Goal: Transaction & Acquisition: Purchase product/service

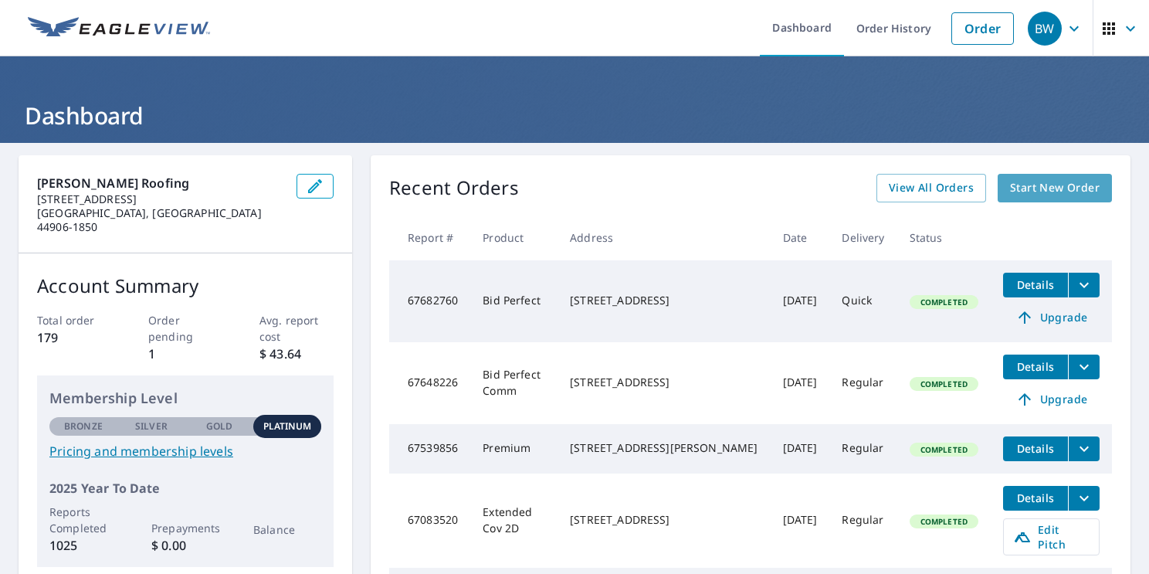
click at [1023, 191] on span "Start New Order" at bounding box center [1055, 187] width 90 height 19
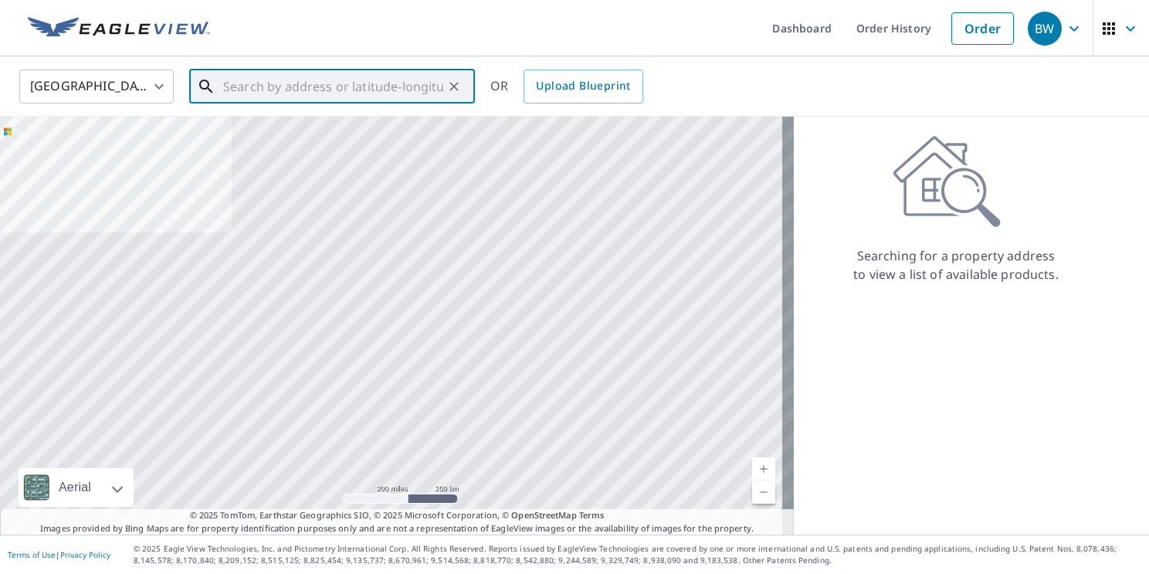
click at [273, 82] on input "text" at bounding box center [333, 86] width 220 height 43
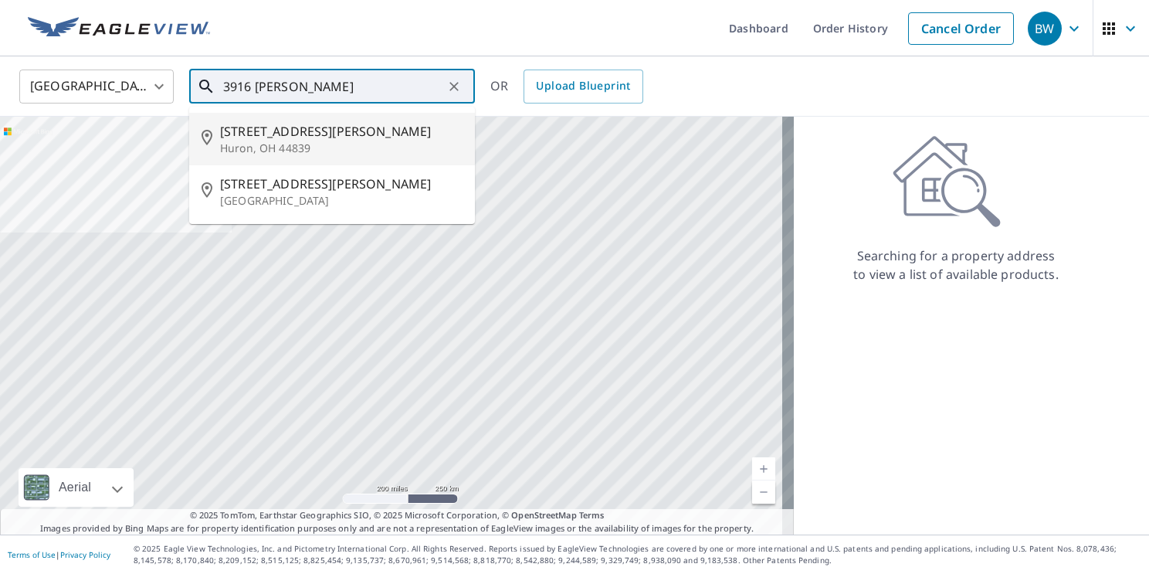
click at [293, 141] on p "Huron, OH 44839" at bounding box center [341, 148] width 242 height 15
type input "[STREET_ADDRESS][PERSON_NAME]"
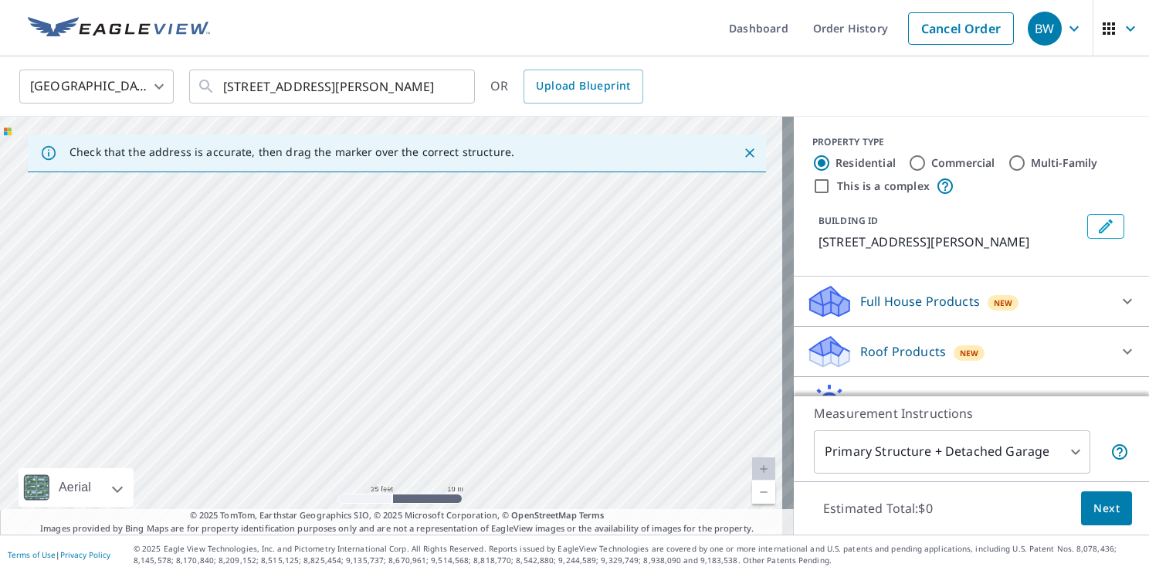
drag, startPoint x: 389, startPoint y: 412, endPoint x: 435, endPoint y: 227, distance: 191.0
click at [435, 225] on div "[STREET_ADDRESS][PERSON_NAME]" at bounding box center [397, 326] width 794 height 418
drag, startPoint x: 442, startPoint y: 381, endPoint x: 435, endPoint y: 218, distance: 162.2
click at [448, 270] on div "[STREET_ADDRESS][PERSON_NAME]" at bounding box center [397, 326] width 794 height 418
drag, startPoint x: 417, startPoint y: 371, endPoint x: 444, endPoint y: 259, distance: 115.9
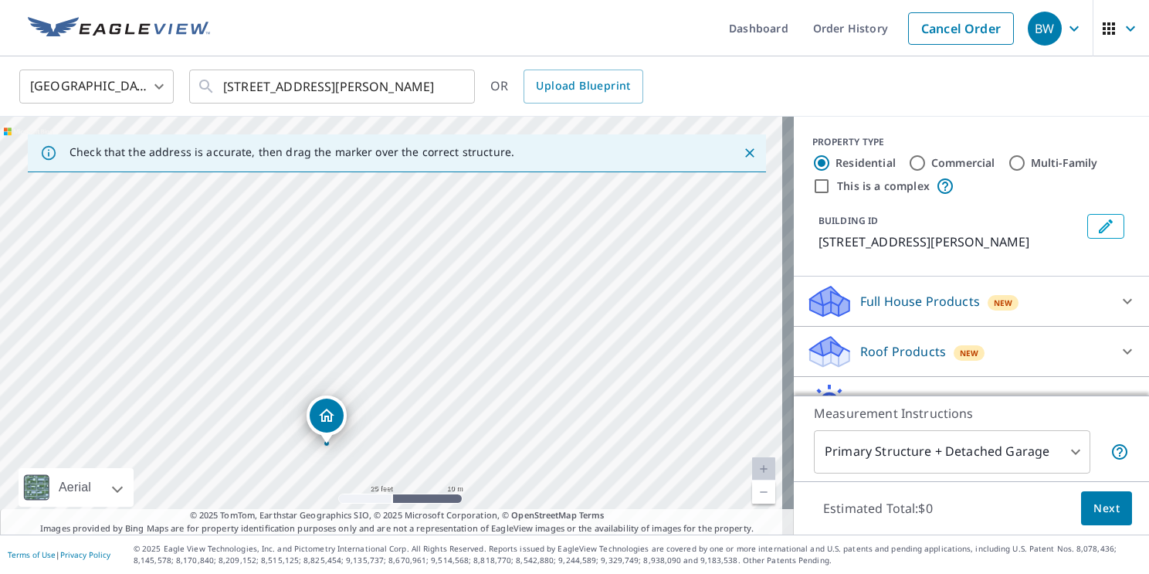
click at [444, 263] on div "[STREET_ADDRESS][PERSON_NAME]" at bounding box center [397, 326] width 794 height 418
drag, startPoint x: 439, startPoint y: 379, endPoint x: 435, endPoint y: 320, distance: 58.8
click at [435, 320] on div "[STREET_ADDRESS][PERSON_NAME]" at bounding box center [397, 326] width 794 height 418
drag, startPoint x: 381, startPoint y: 301, endPoint x: 294, endPoint y: 280, distance: 88.9
click at [296, 280] on div "[STREET_ADDRESS][PERSON_NAME]" at bounding box center [397, 326] width 794 height 418
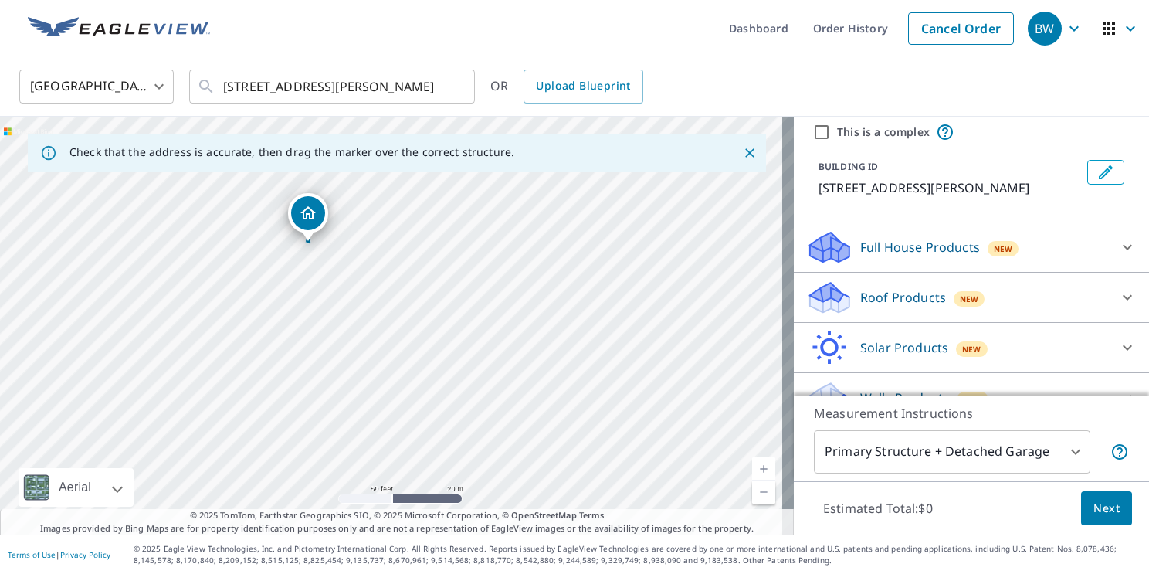
scroll to position [77, 0]
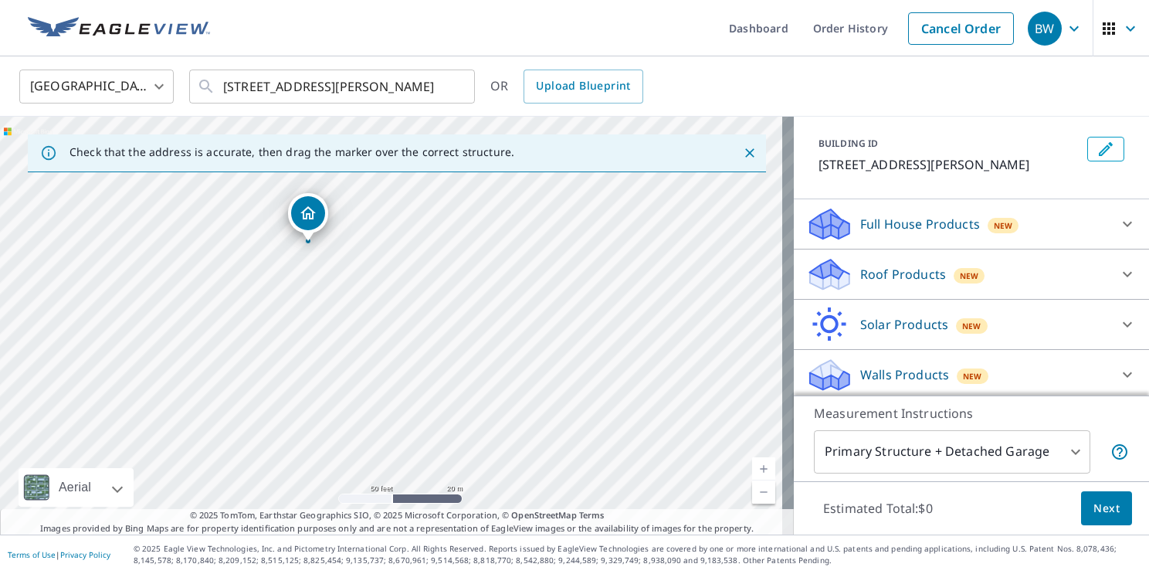
click at [870, 282] on p "Roof Products" at bounding box center [903, 274] width 86 height 19
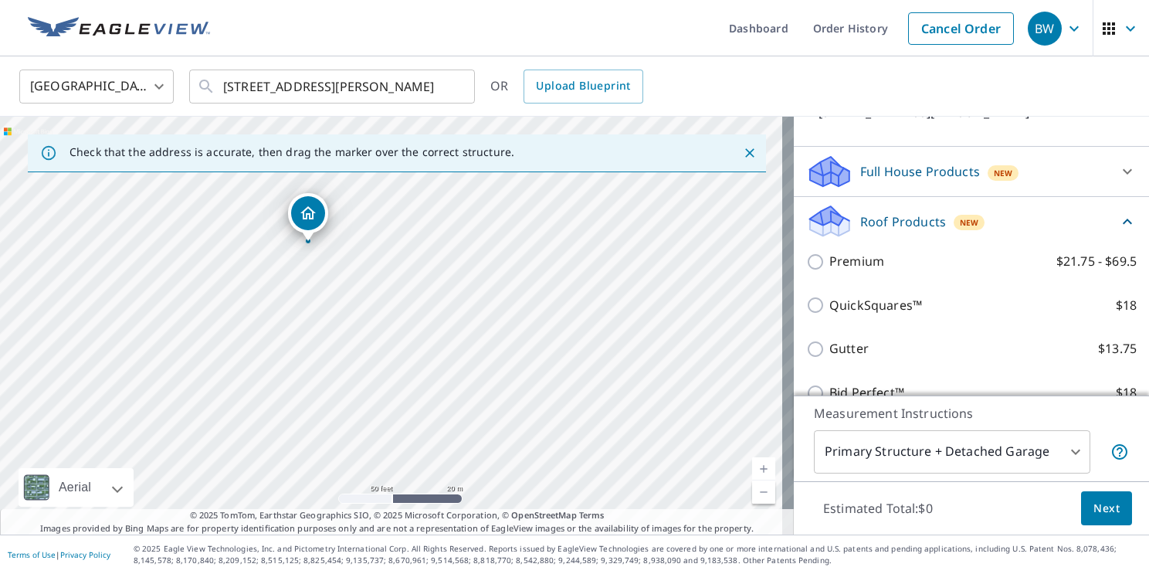
scroll to position [154, 0]
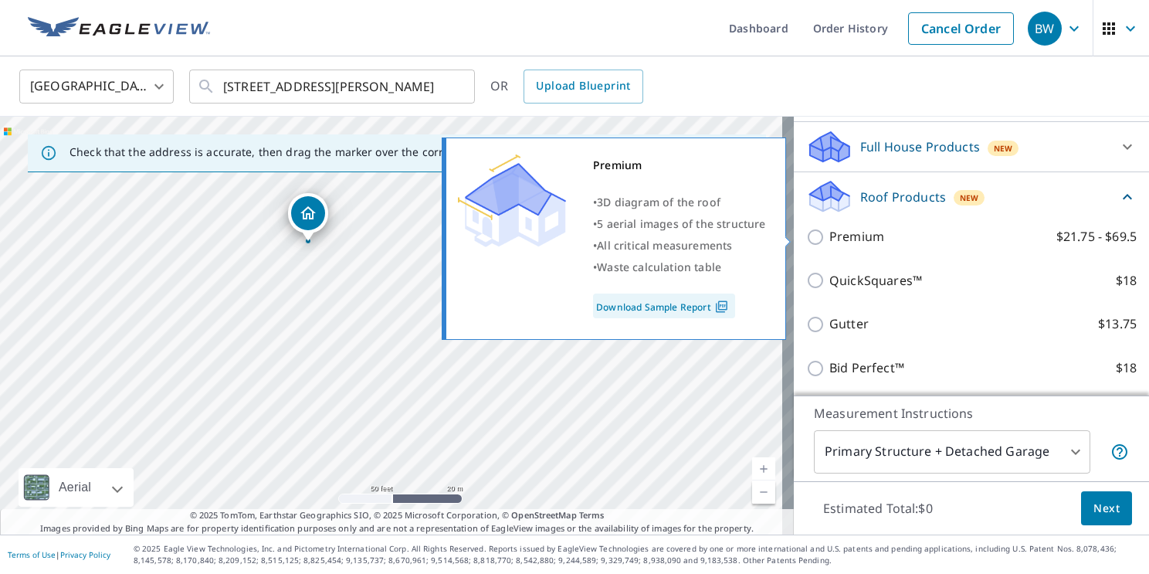
click at [837, 241] on p "Premium" at bounding box center [856, 236] width 55 height 19
click at [829, 241] on input "Premium $21.75 - $69.5" at bounding box center [817, 237] width 23 height 19
checkbox input "true"
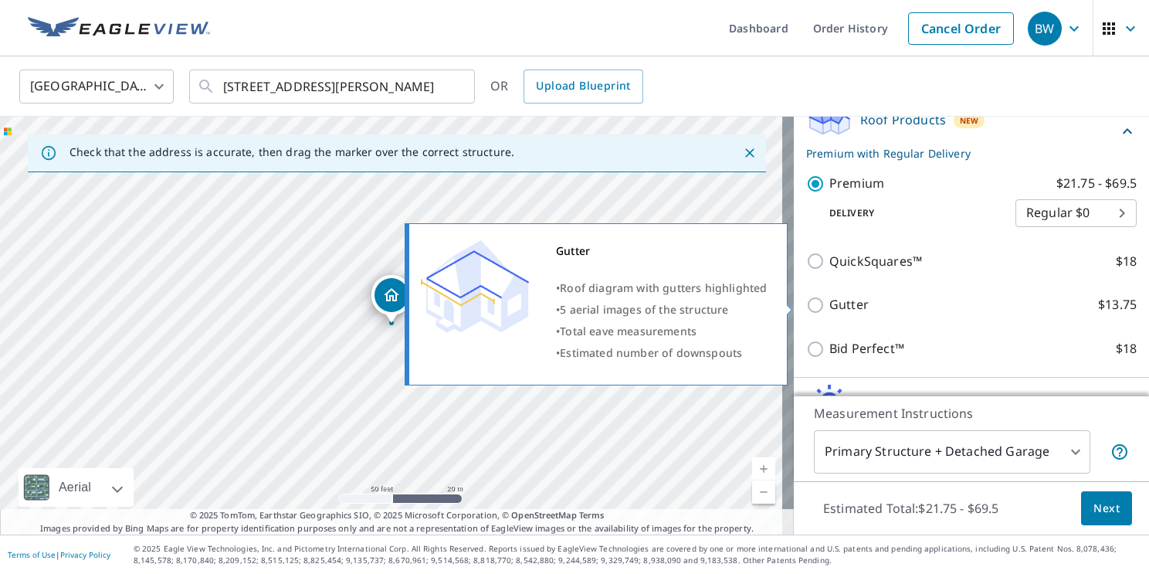
scroll to position [312, 0]
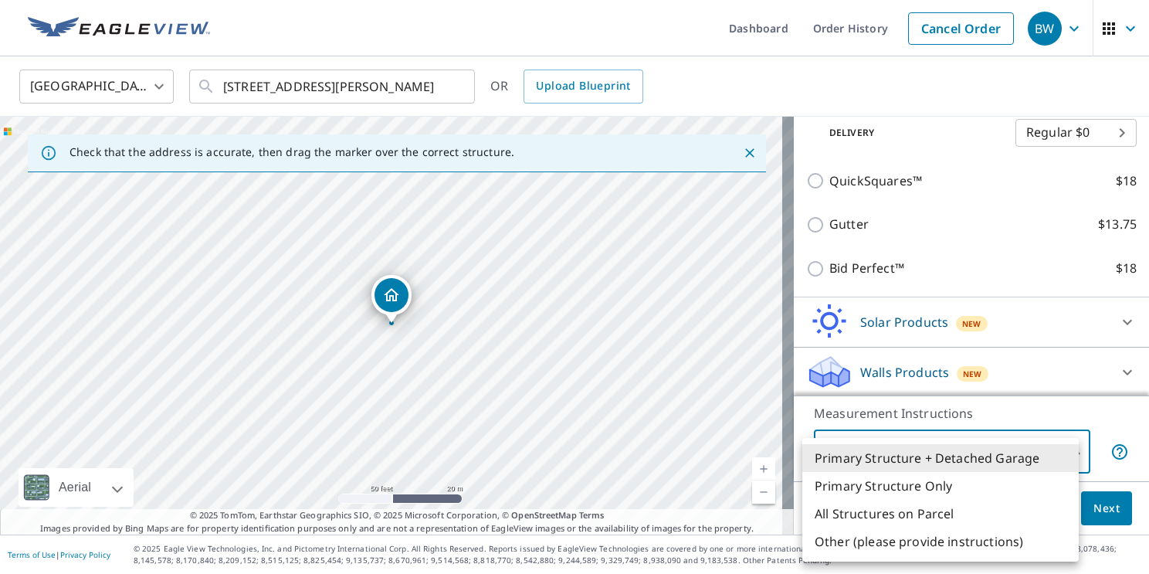
click at [1011, 452] on body "BW BW Dashboard Order History Cancel Order BW [GEOGRAPHIC_DATA] [GEOGRAPHIC_DAT…" at bounding box center [574, 287] width 1149 height 574
click at [934, 491] on li "Primary Structure Only" at bounding box center [940, 486] width 276 height 28
type input "2"
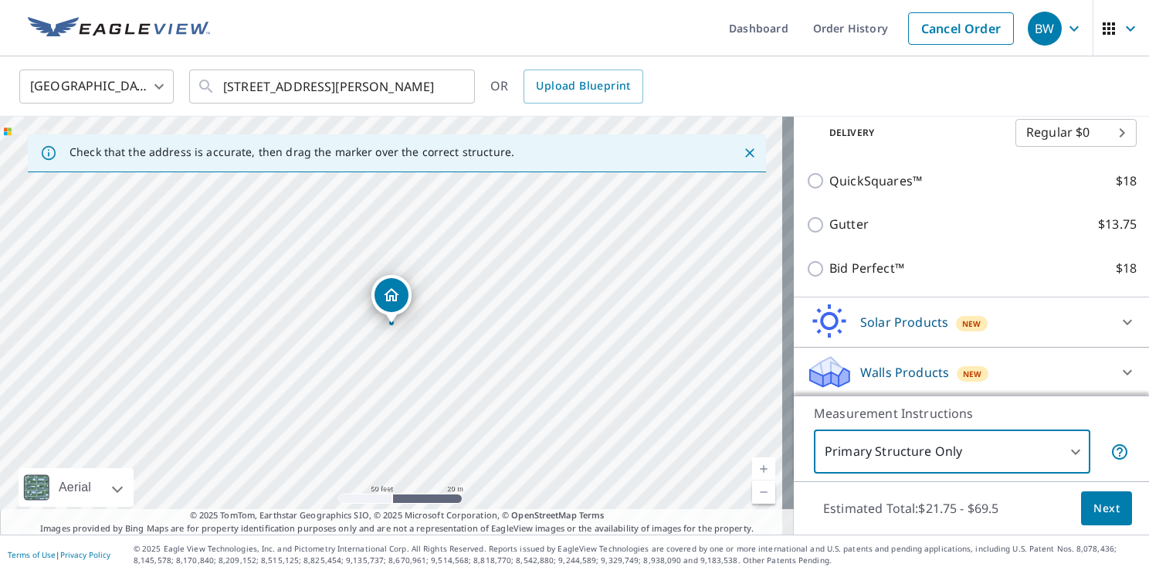
click at [1102, 513] on span "Next" at bounding box center [1106, 508] width 26 height 19
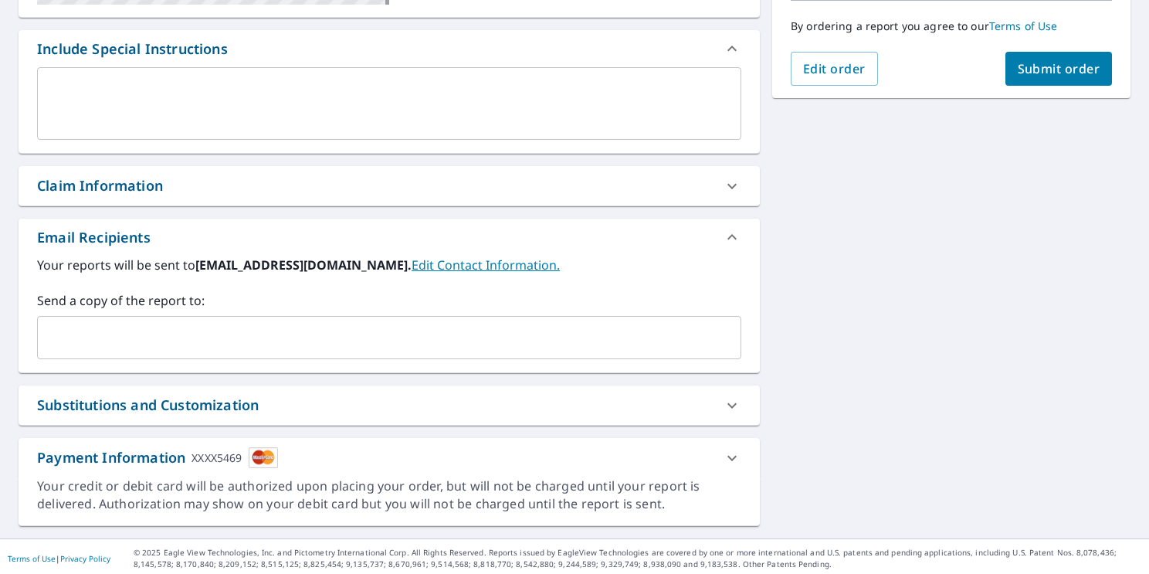
scroll to position [397, 0]
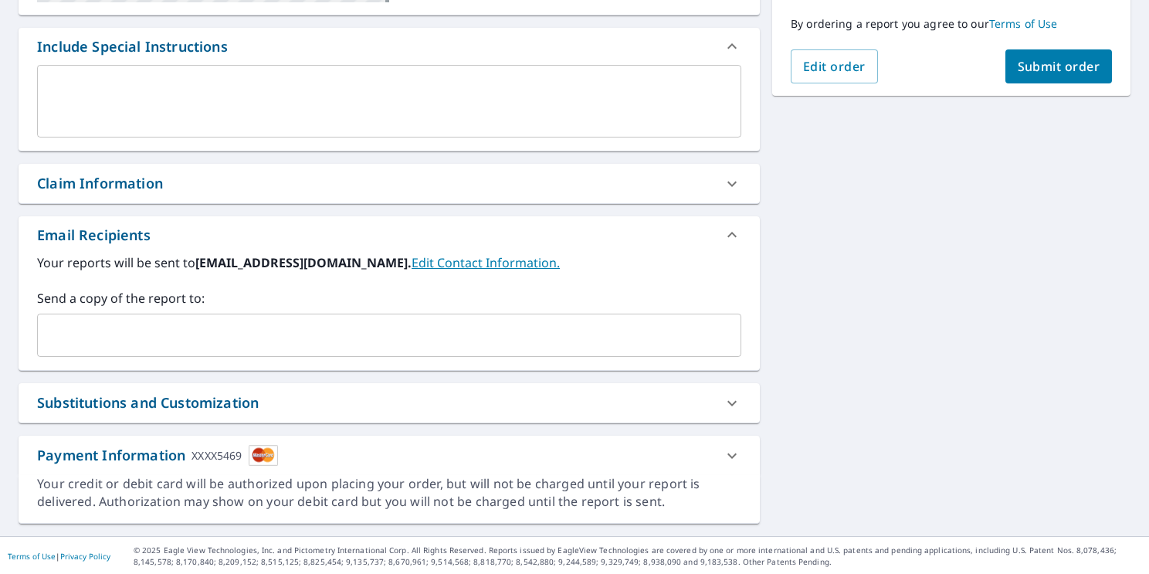
click at [150, 334] on input "text" at bounding box center [377, 334] width 667 height 29
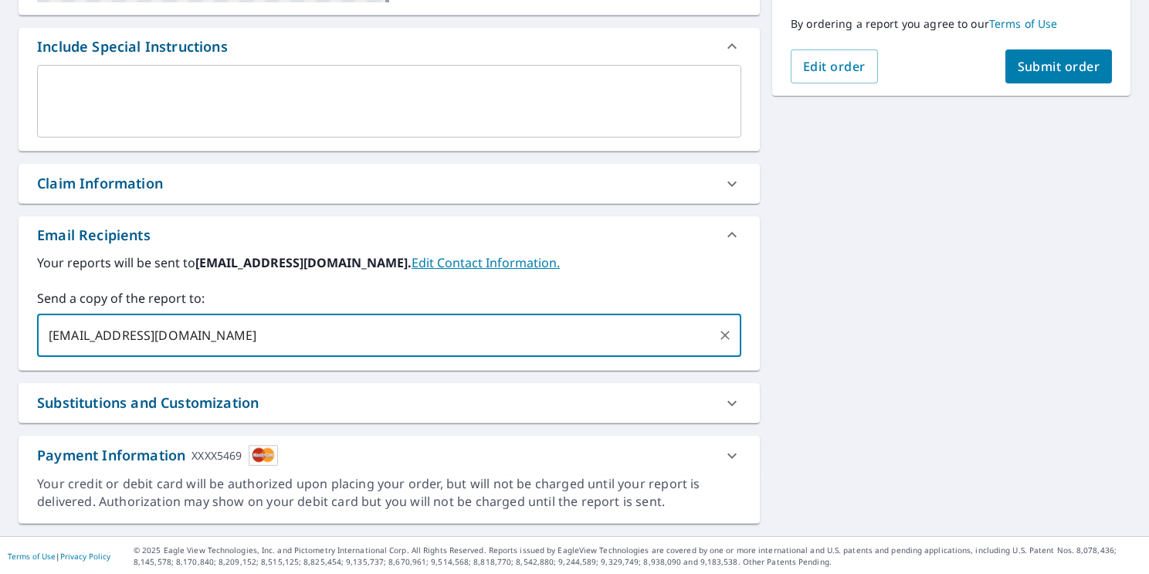
scroll to position [165, 0]
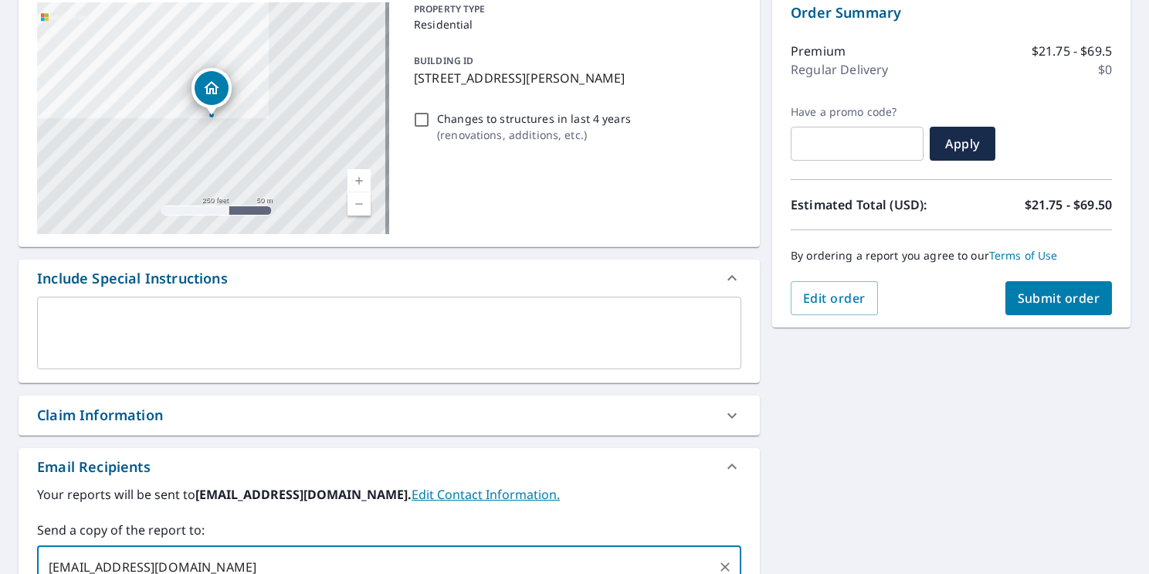
type input "[EMAIL_ADDRESS][DOMAIN_NAME]"
click at [1045, 300] on span "Submit order" at bounding box center [1059, 298] width 83 height 17
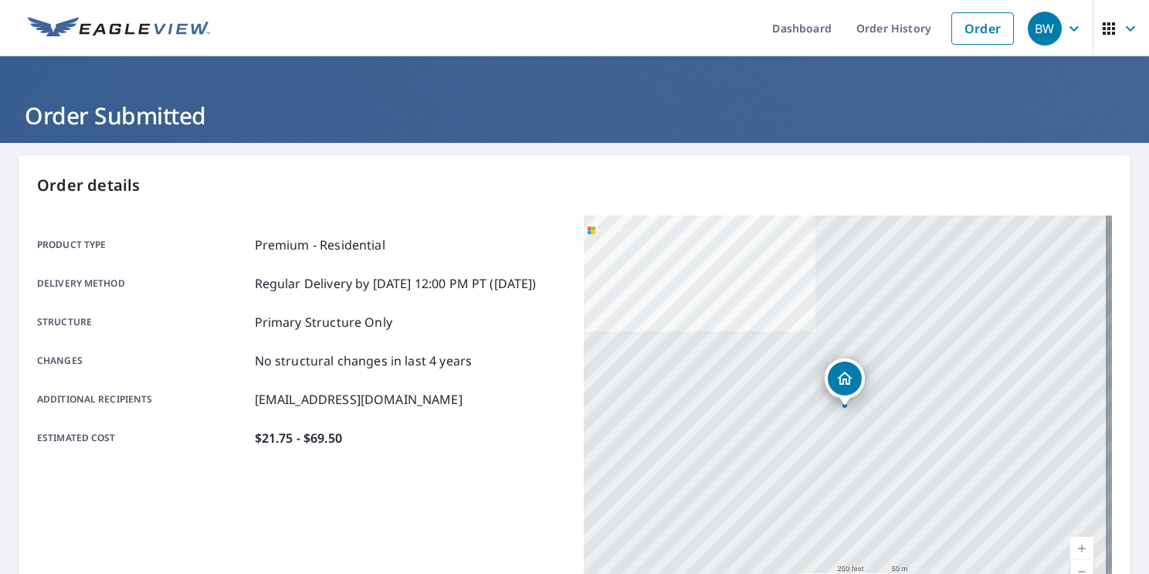
click at [84, 20] on img at bounding box center [119, 28] width 182 height 23
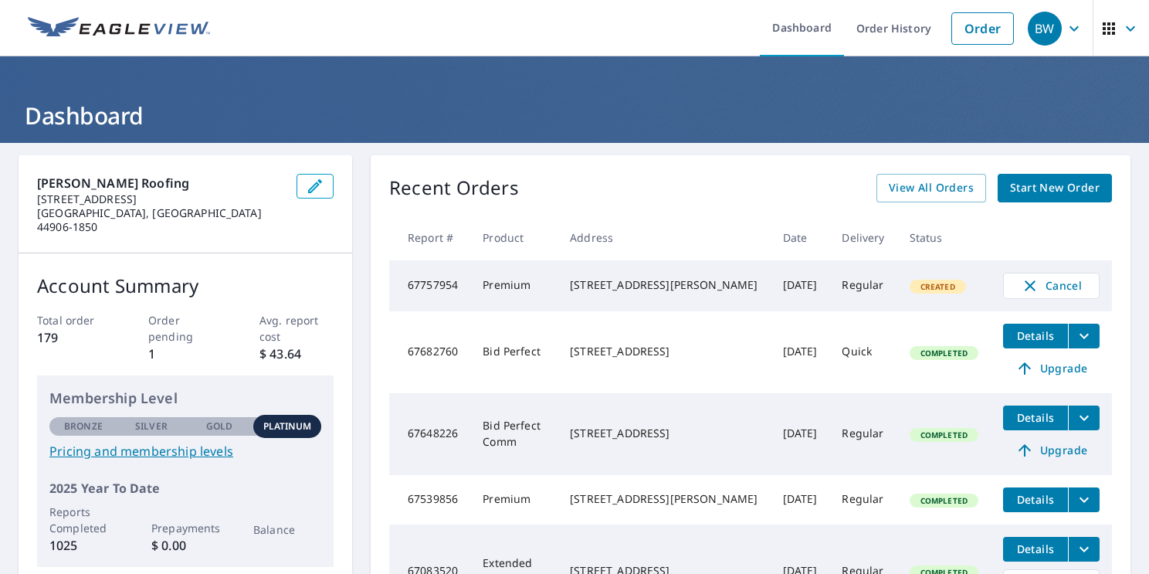
click at [185, 442] on link "Pricing and membership levels" at bounding box center [185, 451] width 272 height 19
